Goal: Browse casually

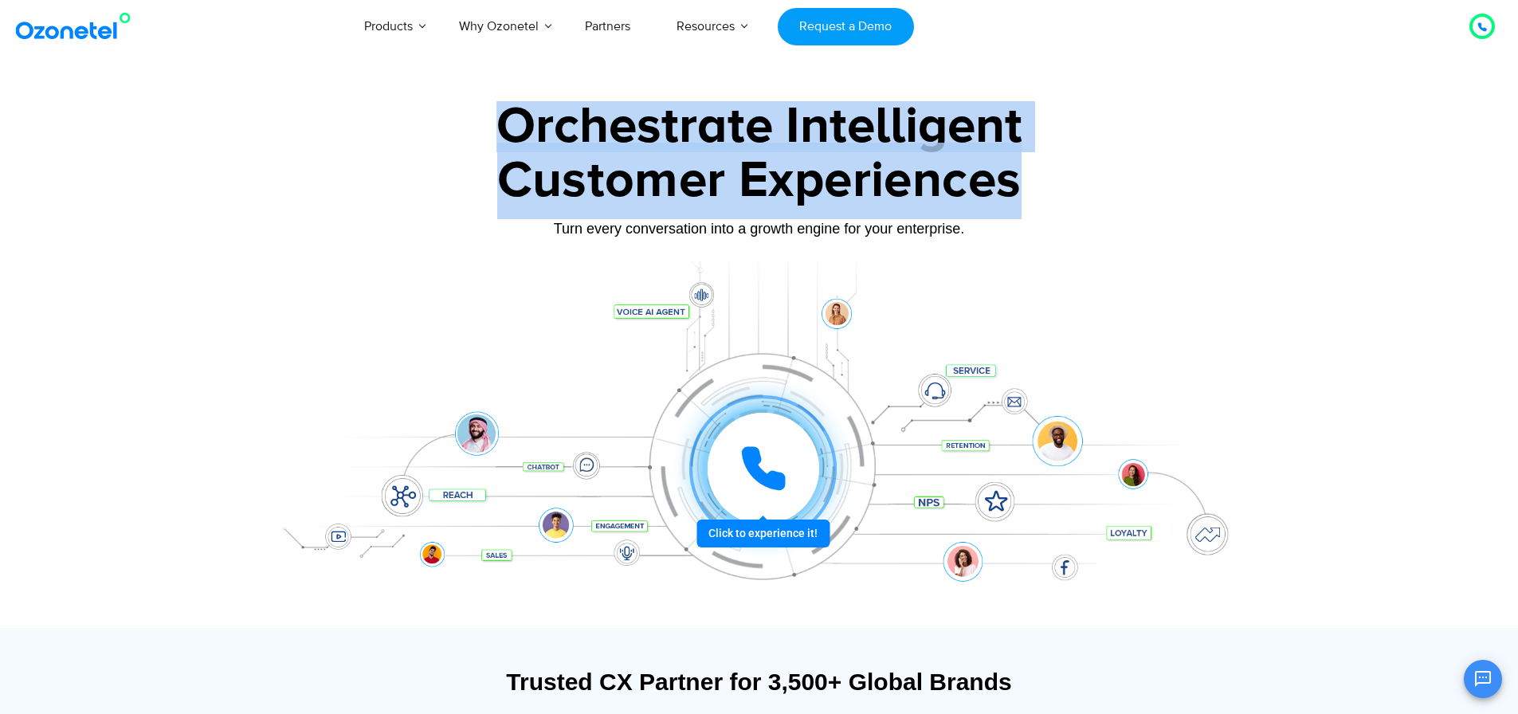
drag, startPoint x: 497, startPoint y: 127, endPoint x: 1013, endPoint y: 190, distance: 519.3
click at [1013, 190] on div "Orchestrate Intelligent Customer Experiences Turn every conversation into a gro…" at bounding box center [759, 364] width 996 height 527
copy div "Orchestrate Intelligent Customer Experiences"
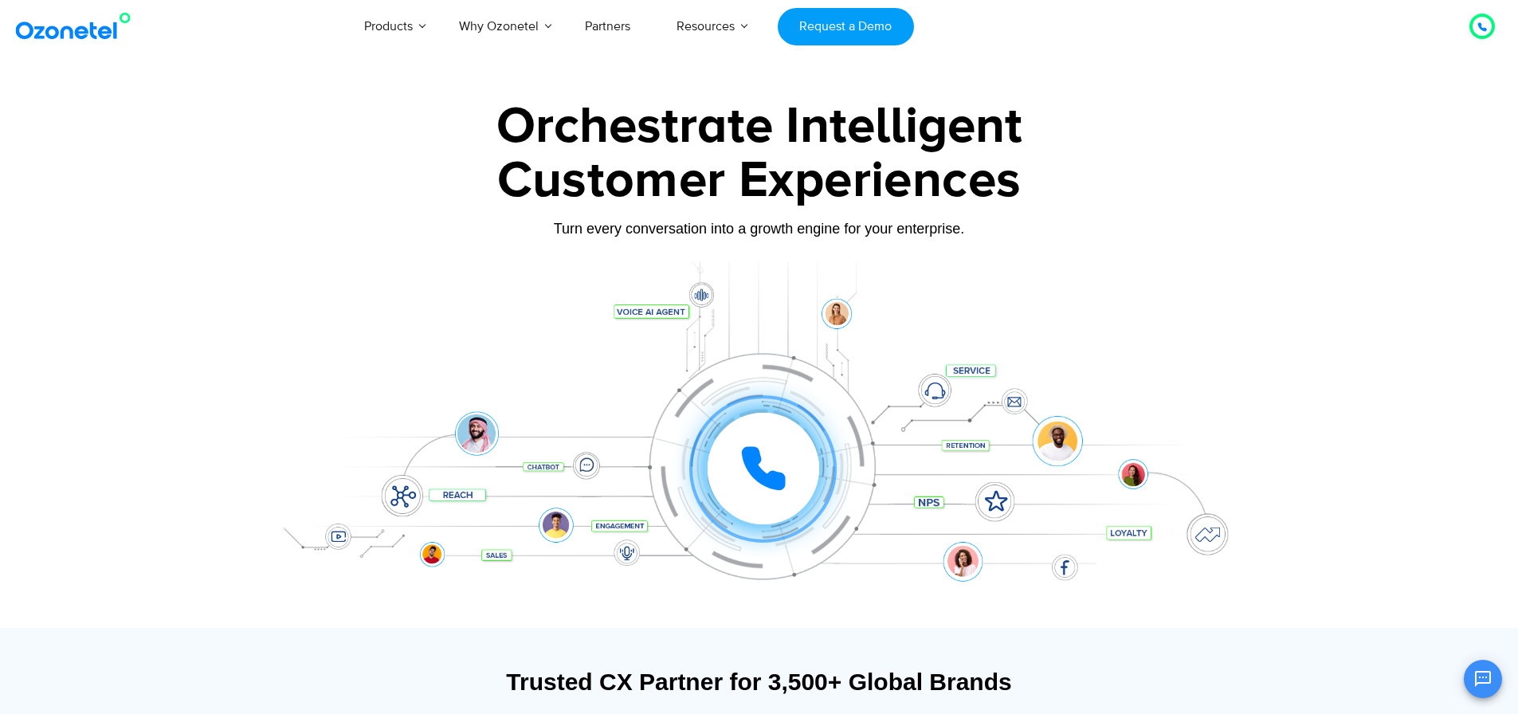
click at [1320, 266] on div at bounding box center [759, 356] width 1518 height 543
drag, startPoint x: 530, startPoint y: 228, endPoint x: 999, endPoint y: 242, distance: 469.5
click at [999, 242] on div "Turn every conversation into a growth engine for your enterprise." at bounding box center [759, 241] width 996 height 10
copy div "Turn every conversation into a growth engine for your enterprise."
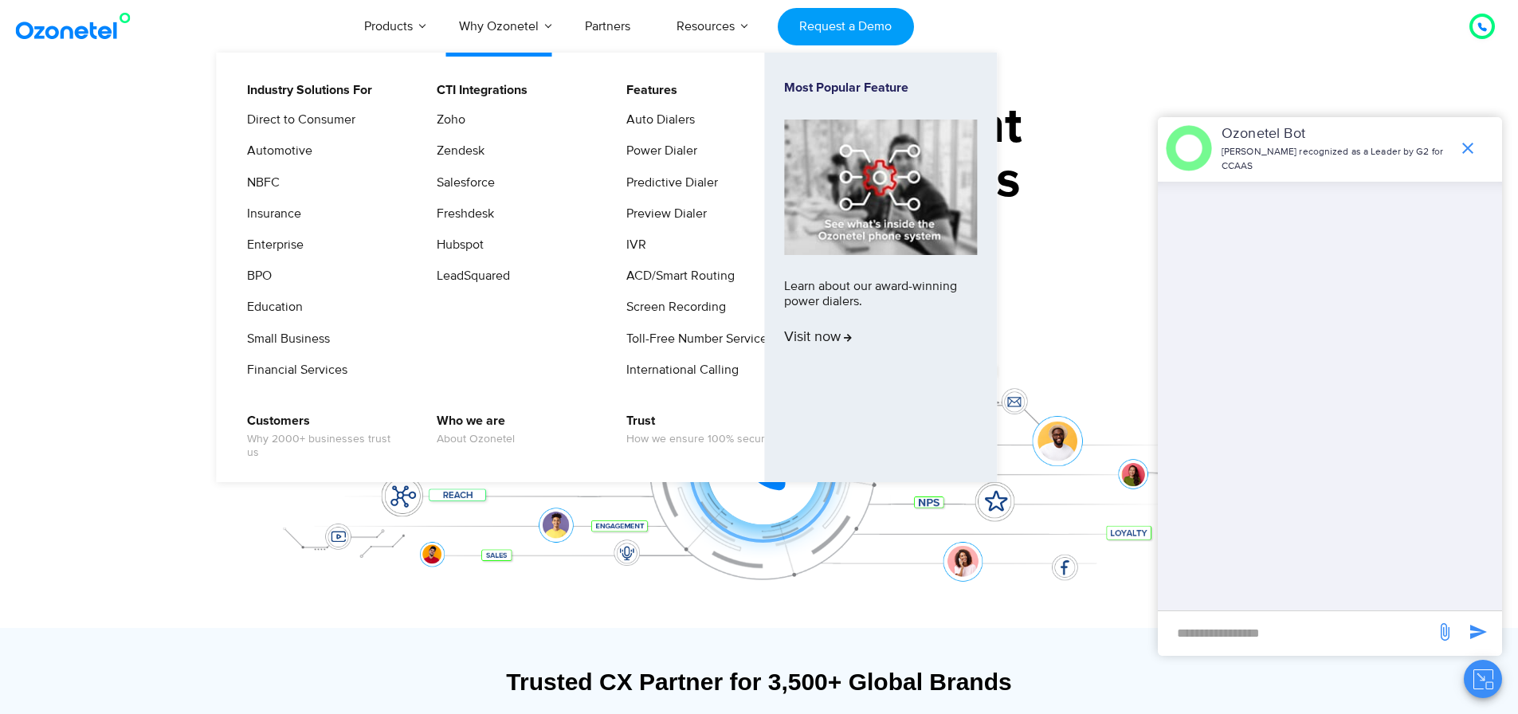
click at [544, 122] on li "Zoho" at bounding box center [511, 125] width 170 height 31
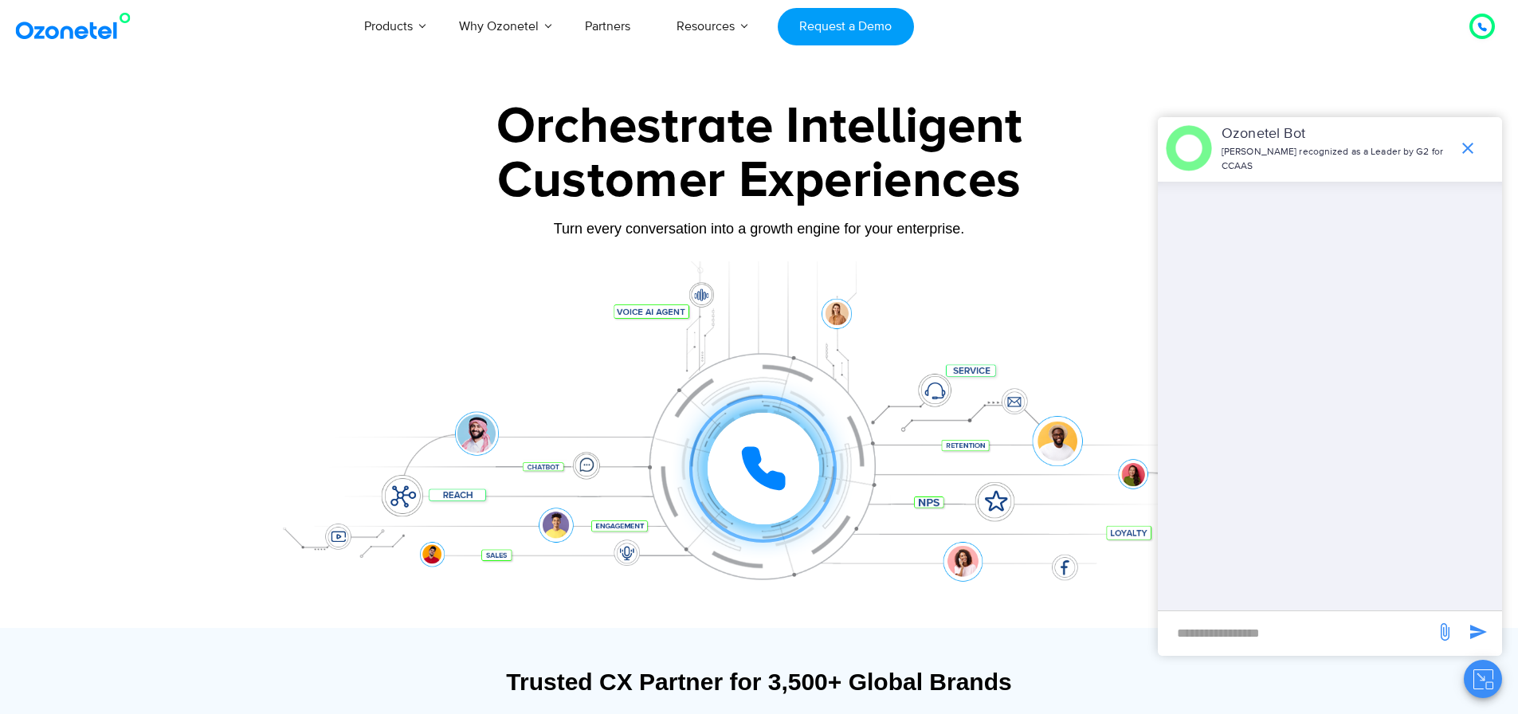
click at [191, 198] on div at bounding box center [759, 356] width 1518 height 543
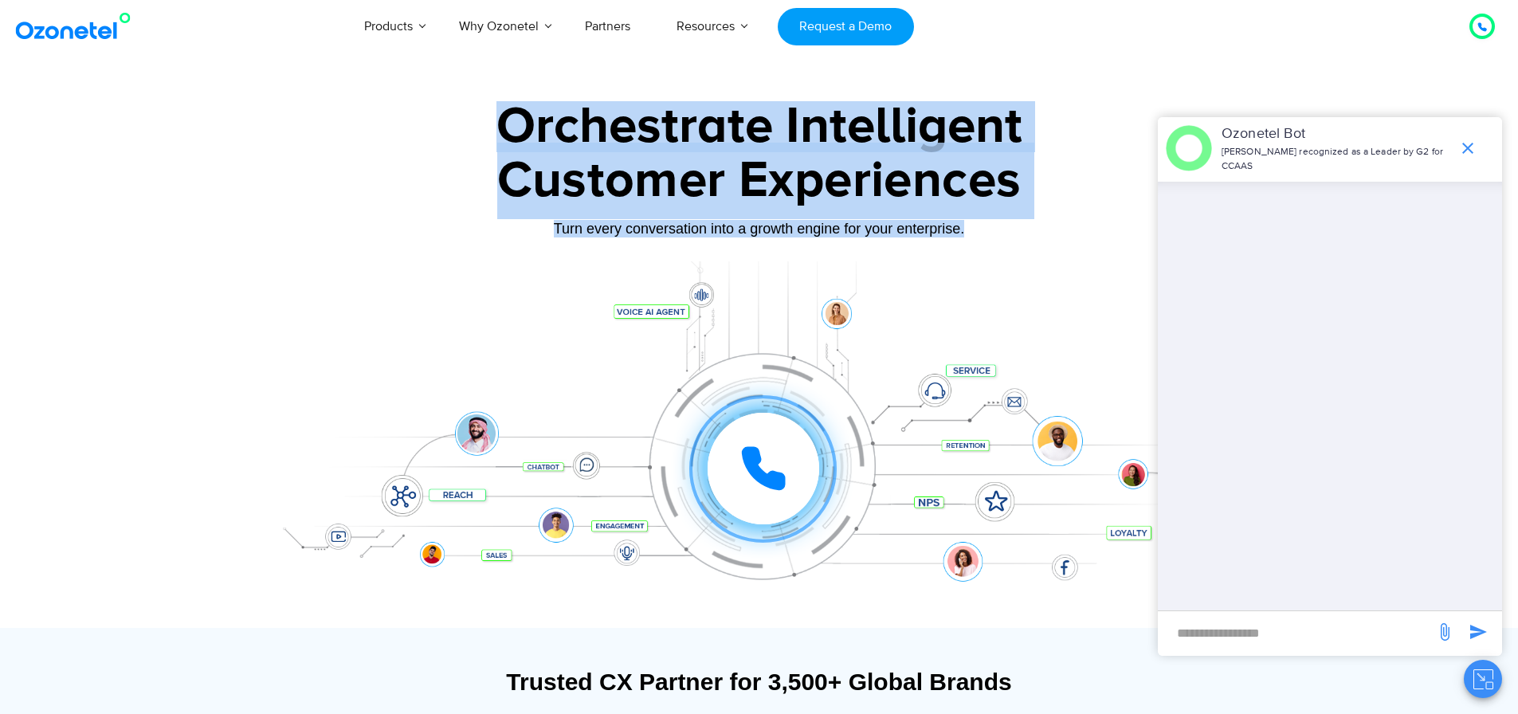
drag, startPoint x: 499, startPoint y: 129, endPoint x: 994, endPoint y: 229, distance: 505.5
click at [994, 229] on div "Orchestrate Intelligent Customer Experiences Turn every conversation into a gro…" at bounding box center [759, 364] width 996 height 527
copy div "Orchestrate Intelligent Customer Experiences Turn every conversation into a gro…"
click at [441, 244] on div "Turn every conversation into a growth engine for your enterprise." at bounding box center [759, 241] width 996 height 10
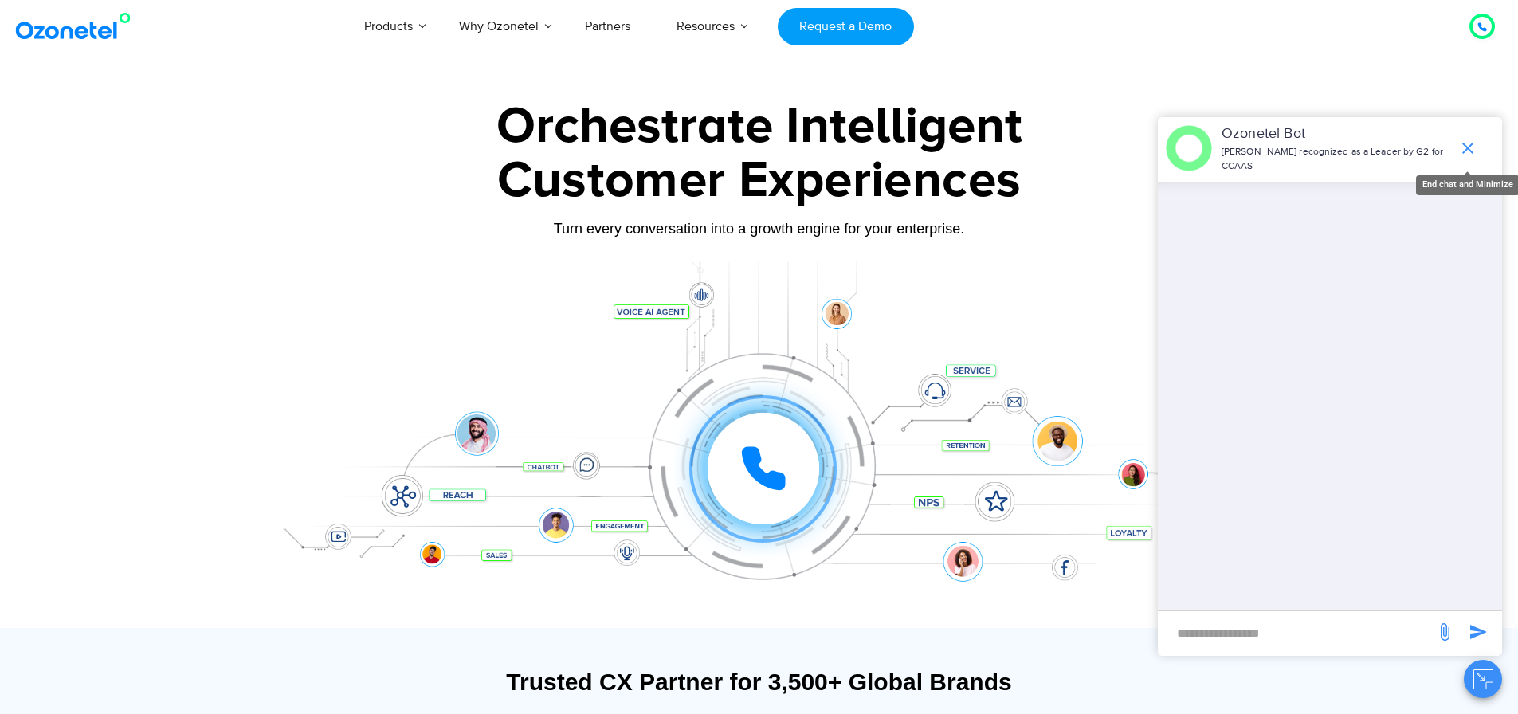
click at [1468, 139] on icon "end chat or minimize" at bounding box center [1467, 148] width 19 height 19
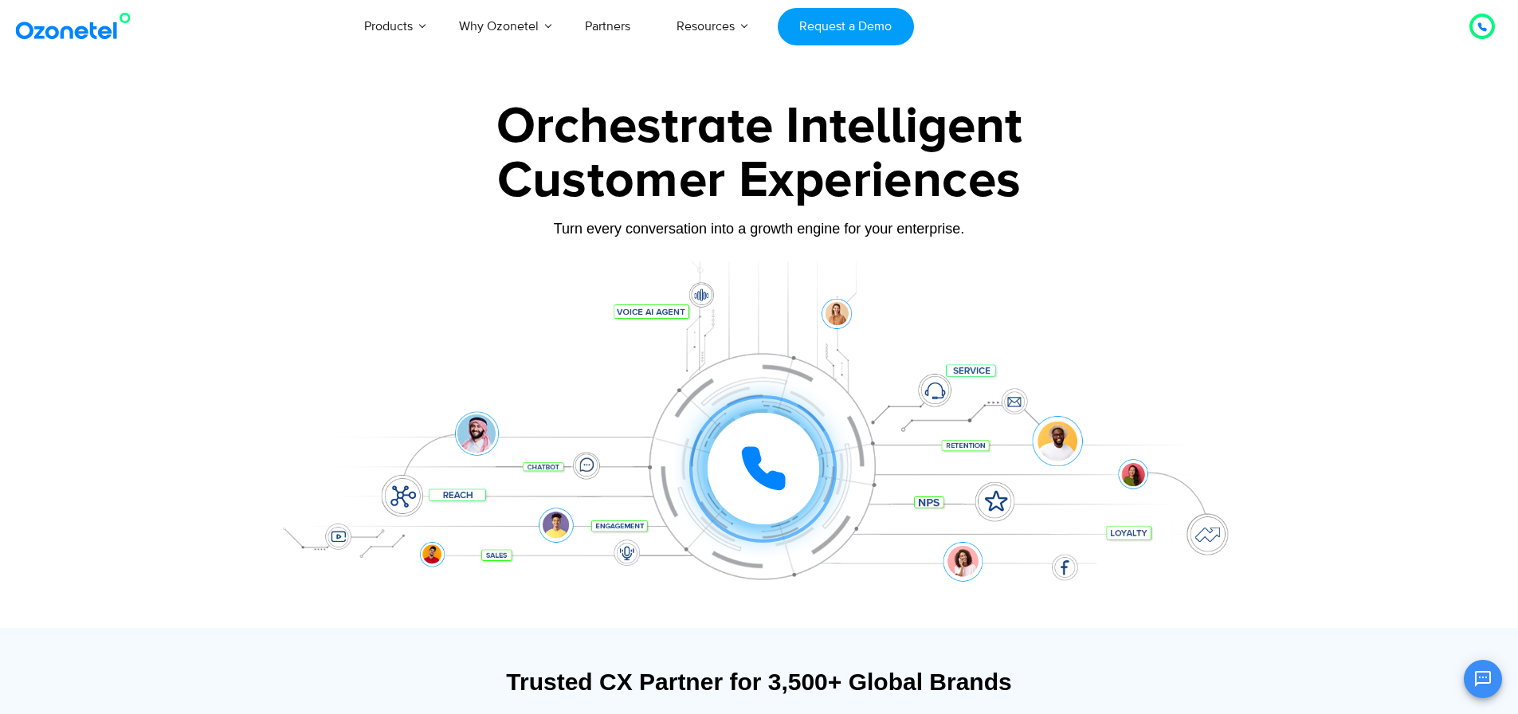
click at [1274, 176] on div at bounding box center [759, 356] width 1518 height 543
